Goal: Information Seeking & Learning: Learn about a topic

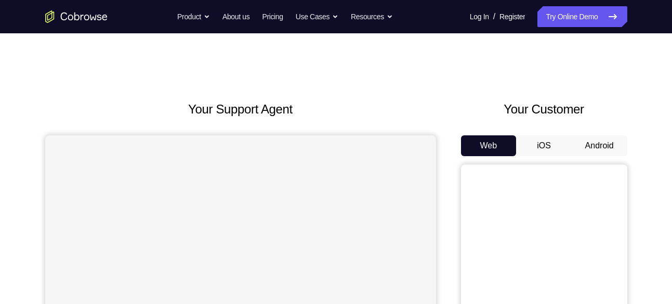
click at [590, 147] on button "Android" at bounding box center [600, 145] width 56 height 21
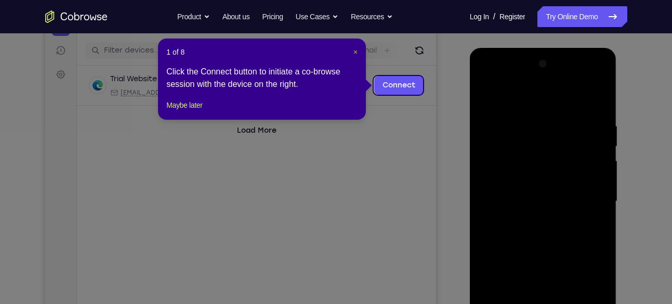
click at [357, 51] on span "×" at bounding box center [356, 52] width 4 height 8
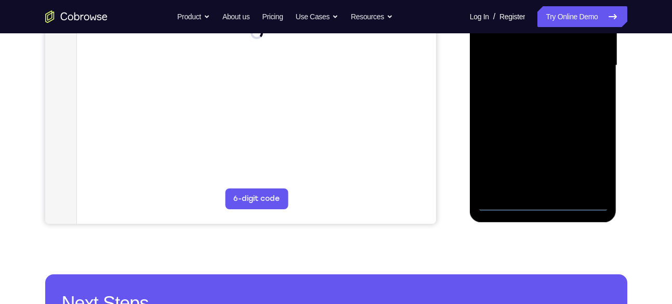
scroll to position [261, 0]
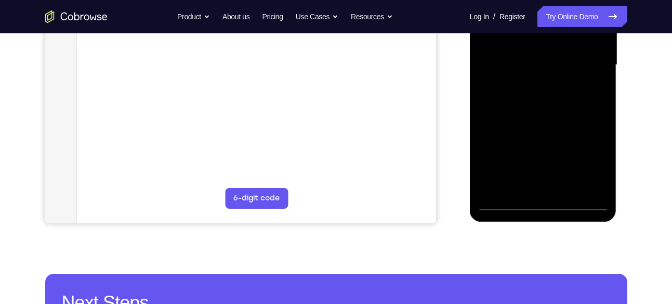
click at [545, 204] on div at bounding box center [543, 64] width 131 height 291
click at [591, 163] on div at bounding box center [543, 64] width 131 height 291
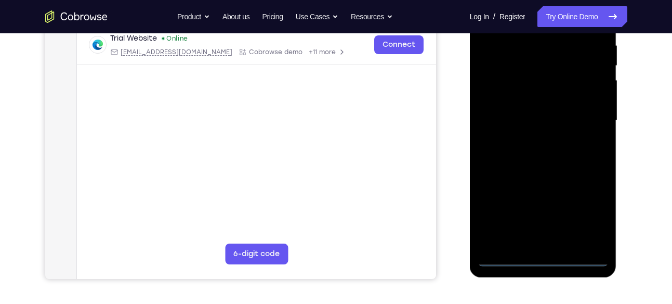
scroll to position [161, 0]
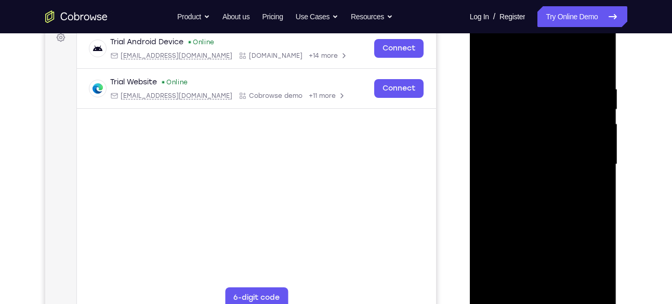
click at [508, 48] on div at bounding box center [543, 164] width 131 height 291
click at [585, 160] on div at bounding box center [543, 164] width 131 height 291
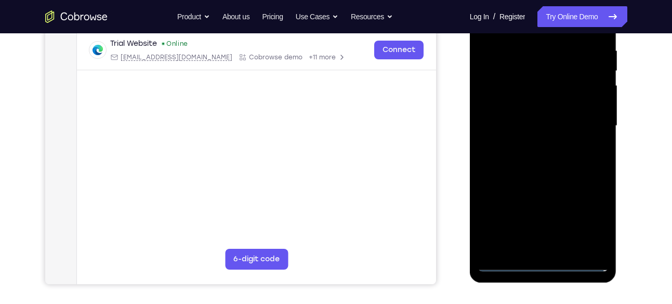
scroll to position [200, 0]
click at [531, 248] on div at bounding box center [543, 125] width 131 height 291
click at [550, 248] on div at bounding box center [543, 125] width 131 height 291
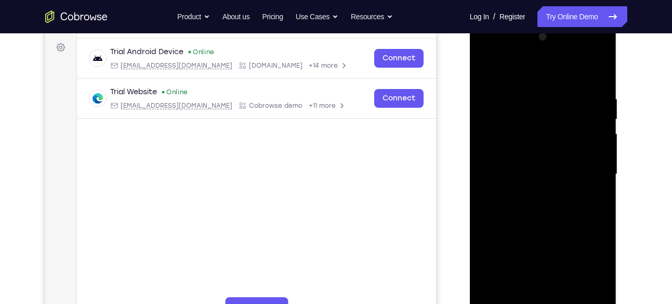
scroll to position [151, 0]
click at [536, 183] on div at bounding box center [543, 174] width 131 height 291
click at [484, 70] on div at bounding box center [543, 174] width 131 height 291
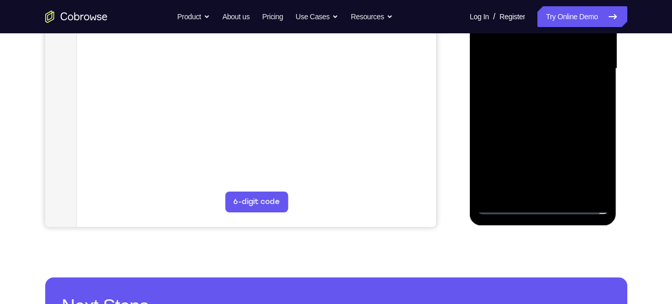
scroll to position [257, 0]
click at [509, 210] on div at bounding box center [543, 68] width 131 height 291
click at [555, 189] on div at bounding box center [543, 68] width 131 height 291
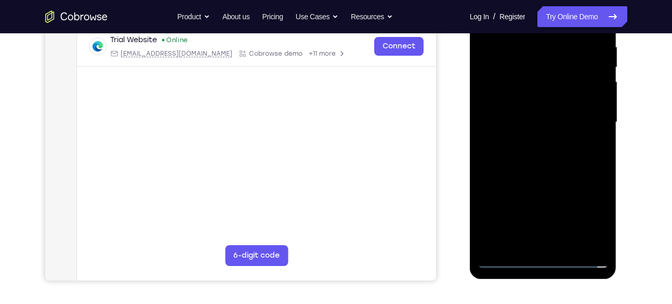
scroll to position [202, 0]
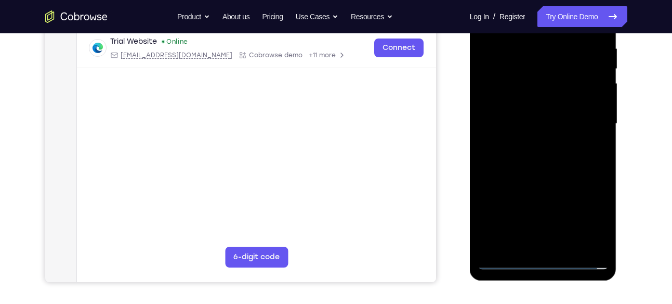
click at [533, 112] on div at bounding box center [543, 123] width 131 height 291
click at [518, 101] on div at bounding box center [543, 123] width 131 height 291
click at [514, 122] on div at bounding box center [543, 123] width 131 height 291
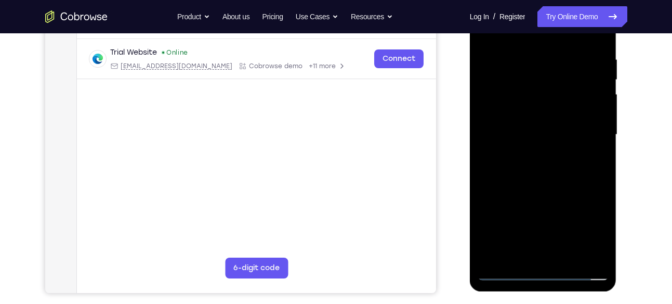
scroll to position [194, 0]
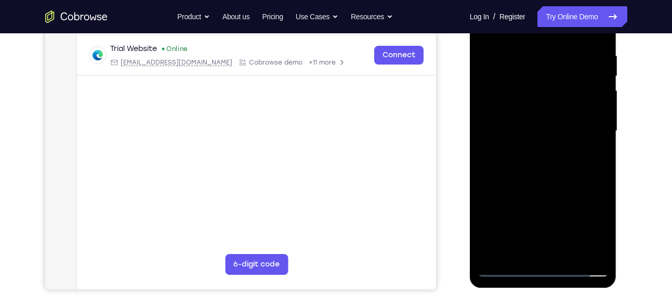
click at [505, 166] on div at bounding box center [543, 130] width 131 height 291
click at [528, 161] on div at bounding box center [543, 130] width 131 height 291
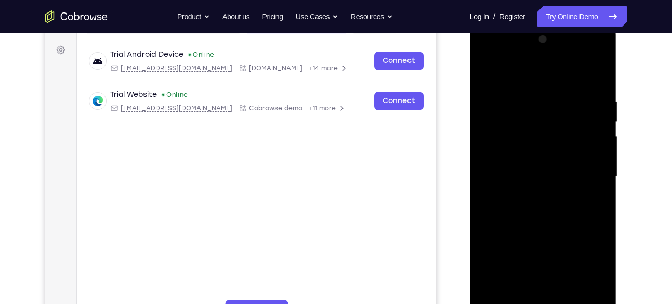
scroll to position [148, 0]
click at [600, 84] on div at bounding box center [543, 177] width 131 height 291
click at [598, 71] on div at bounding box center [543, 177] width 131 height 291
click at [551, 93] on div at bounding box center [543, 177] width 131 height 291
click at [509, 123] on div at bounding box center [543, 177] width 131 height 291
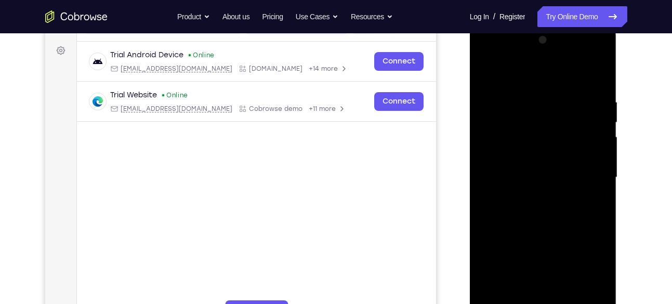
click at [488, 71] on div at bounding box center [543, 177] width 131 height 291
click at [488, 72] on div at bounding box center [543, 177] width 131 height 291
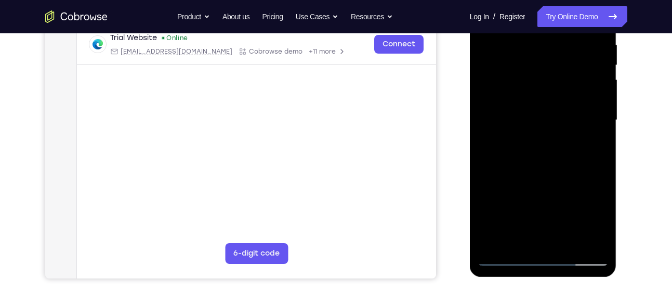
scroll to position [206, 0]
click at [566, 242] on div at bounding box center [543, 119] width 131 height 291
click at [549, 161] on div at bounding box center [543, 119] width 131 height 291
click at [557, 139] on div at bounding box center [543, 119] width 131 height 291
click at [565, 114] on div at bounding box center [543, 119] width 131 height 291
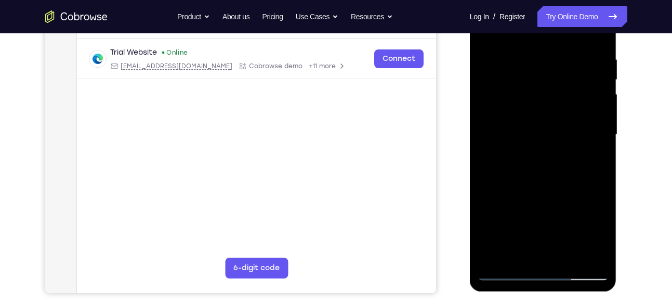
scroll to position [189, 0]
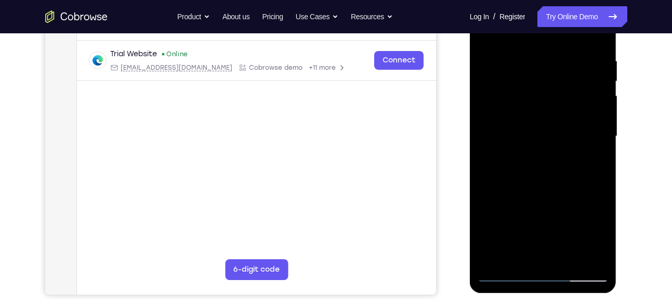
click at [542, 164] on div at bounding box center [543, 136] width 131 height 291
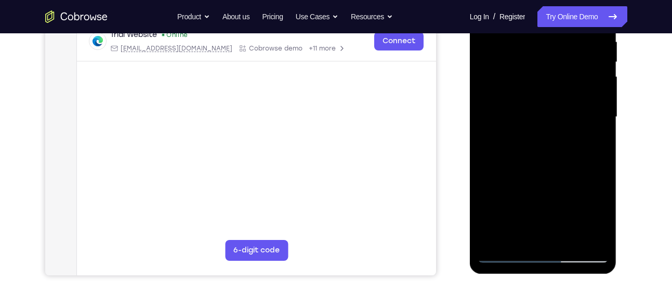
scroll to position [209, 0]
click at [567, 240] on div at bounding box center [543, 116] width 131 height 291
click at [506, 258] on div at bounding box center [543, 116] width 131 height 291
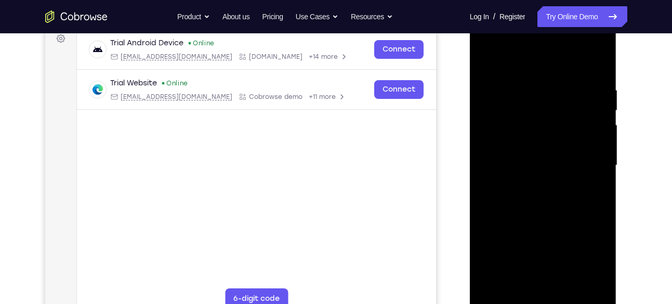
scroll to position [162, 0]
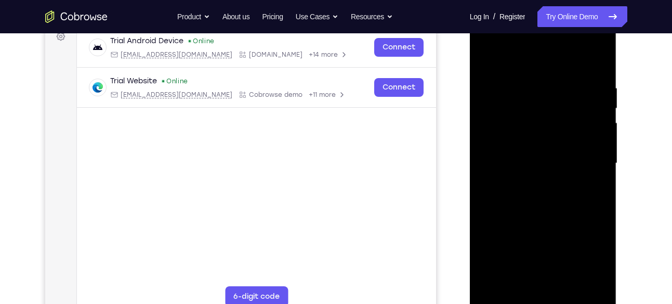
click at [495, 288] on div at bounding box center [543, 163] width 131 height 291
click at [531, 78] on div at bounding box center [543, 163] width 131 height 291
click at [596, 63] on div at bounding box center [543, 163] width 131 height 291
drag, startPoint x: 557, startPoint y: 215, endPoint x: 545, endPoint y: 139, distance: 76.8
click at [545, 139] on div at bounding box center [543, 163] width 131 height 291
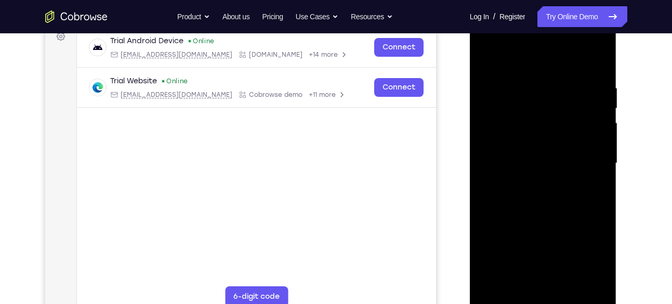
click at [566, 285] on div at bounding box center [543, 163] width 131 height 291
drag, startPoint x: 576, startPoint y: 230, endPoint x: 554, endPoint y: 148, distance: 85.0
click at [554, 148] on div at bounding box center [543, 163] width 131 height 291
click at [489, 60] on div at bounding box center [543, 163] width 131 height 291
drag, startPoint x: 517, startPoint y: 179, endPoint x: 518, endPoint y: 120, distance: 58.8
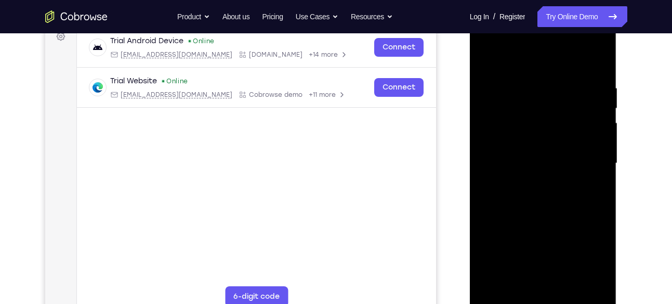
click at [518, 120] on div at bounding box center [543, 163] width 131 height 291
drag, startPoint x: 539, startPoint y: 214, endPoint x: 535, endPoint y: 120, distance: 94.2
click at [535, 120] on div at bounding box center [543, 163] width 131 height 291
drag, startPoint x: 557, startPoint y: 216, endPoint x: 550, endPoint y: 133, distance: 83.5
click at [550, 133] on div at bounding box center [543, 163] width 131 height 291
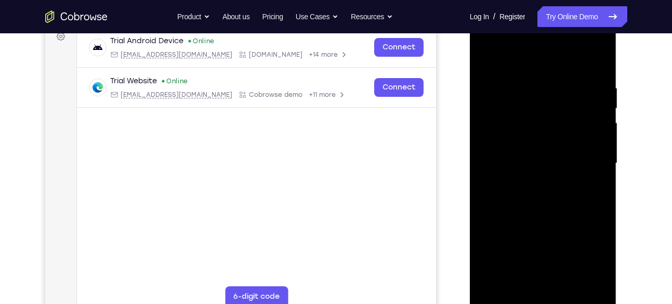
click at [489, 217] on div at bounding box center [543, 163] width 131 height 291
drag, startPoint x: 542, startPoint y: 199, endPoint x: 521, endPoint y: 86, distance: 114.3
click at [521, 86] on div at bounding box center [543, 163] width 131 height 291
drag, startPoint x: 543, startPoint y: 170, endPoint x: 536, endPoint y: 73, distance: 97.0
click at [536, 73] on div at bounding box center [543, 163] width 131 height 291
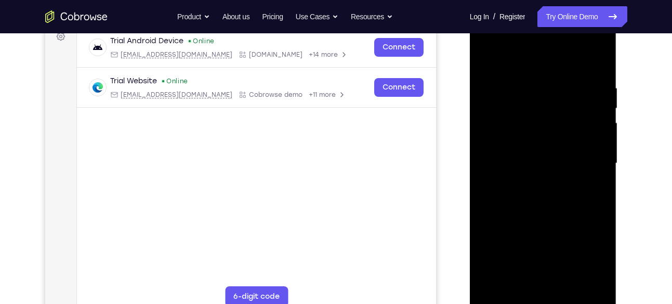
drag, startPoint x: 556, startPoint y: 167, endPoint x: 537, endPoint y: 61, distance: 107.3
click at [537, 61] on div at bounding box center [543, 163] width 131 height 291
drag, startPoint x: 575, startPoint y: 252, endPoint x: 549, endPoint y: 151, distance: 103.7
click at [549, 151] on div at bounding box center [543, 163] width 131 height 291
drag, startPoint x: 566, startPoint y: 221, endPoint x: 535, endPoint y: 102, distance: 122.6
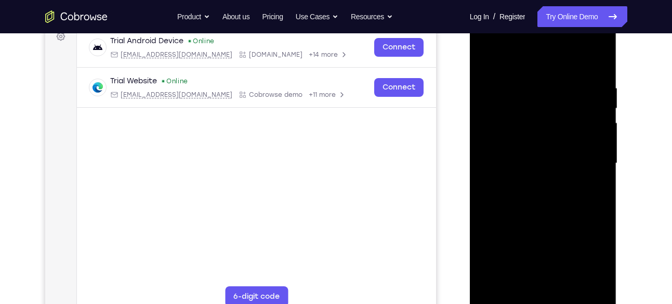
click at [535, 102] on div at bounding box center [543, 163] width 131 height 291
drag, startPoint x: 542, startPoint y: 209, endPoint x: 511, endPoint y: 121, distance: 92.9
click at [511, 121] on div at bounding box center [543, 163] width 131 height 291
drag, startPoint x: 560, startPoint y: 201, endPoint x: 555, endPoint y: 129, distance: 71.9
click at [555, 129] on div at bounding box center [543, 163] width 131 height 291
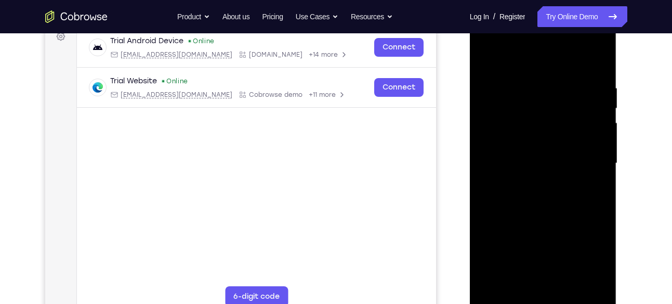
drag, startPoint x: 572, startPoint y: 215, endPoint x: 561, endPoint y: 112, distance: 104.1
click at [561, 112] on div at bounding box center [543, 163] width 131 height 291
drag, startPoint x: 567, startPoint y: 224, endPoint x: 565, endPoint y: 200, distance: 24.0
click at [565, 200] on div at bounding box center [543, 163] width 131 height 291
drag, startPoint x: 548, startPoint y: 229, endPoint x: 529, endPoint y: 116, distance: 113.9
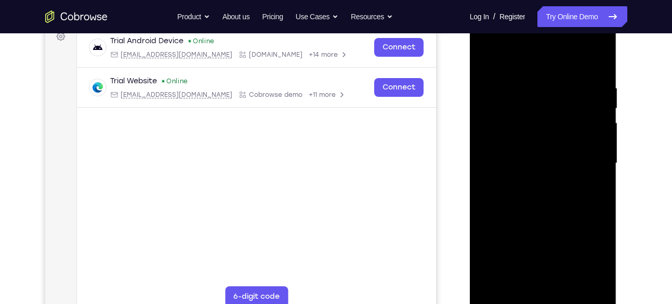
click at [529, 116] on div at bounding box center [543, 163] width 131 height 291
click at [599, 284] on div at bounding box center [543, 163] width 131 height 291
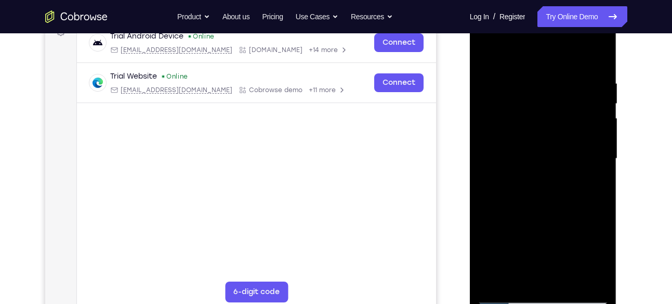
drag, startPoint x: 524, startPoint y: 187, endPoint x: 522, endPoint y: 128, distance: 58.8
click at [522, 128] on div at bounding box center [543, 158] width 131 height 291
click at [492, 284] on div at bounding box center [543, 158] width 131 height 291
